Goal: Information Seeking & Learning: Learn about a topic

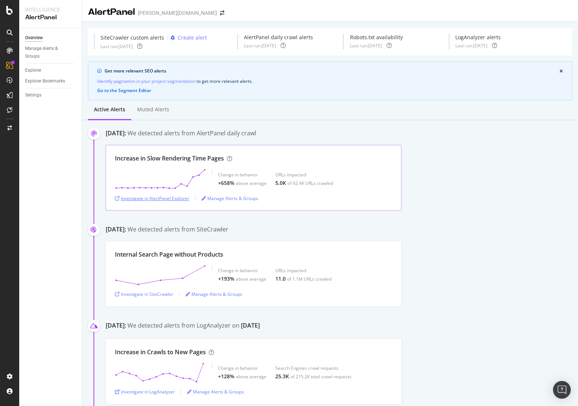
click at [150, 195] on div "Investigate in AlertPanel Explorer" at bounding box center [152, 198] width 74 height 6
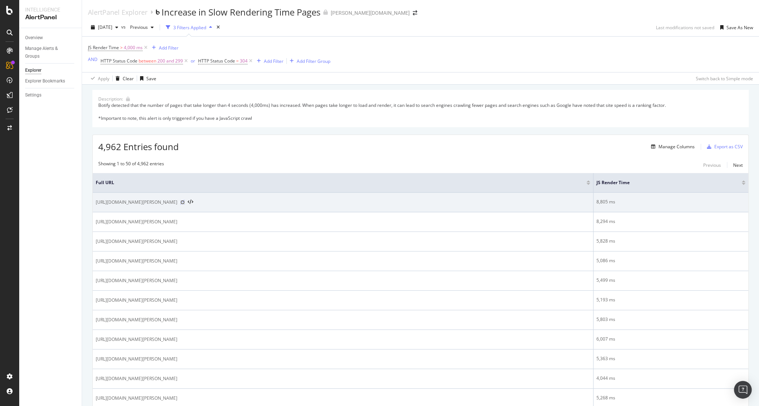
click at [185, 204] on icon at bounding box center [182, 202] width 4 height 4
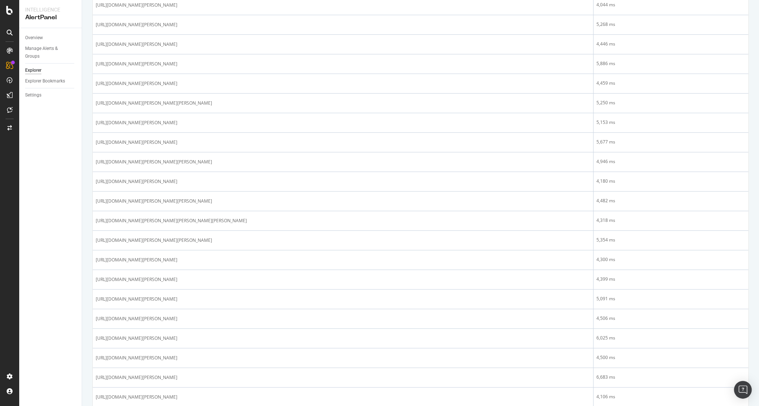
scroll to position [375, 0]
